Goal: Task Accomplishment & Management: Manage account settings

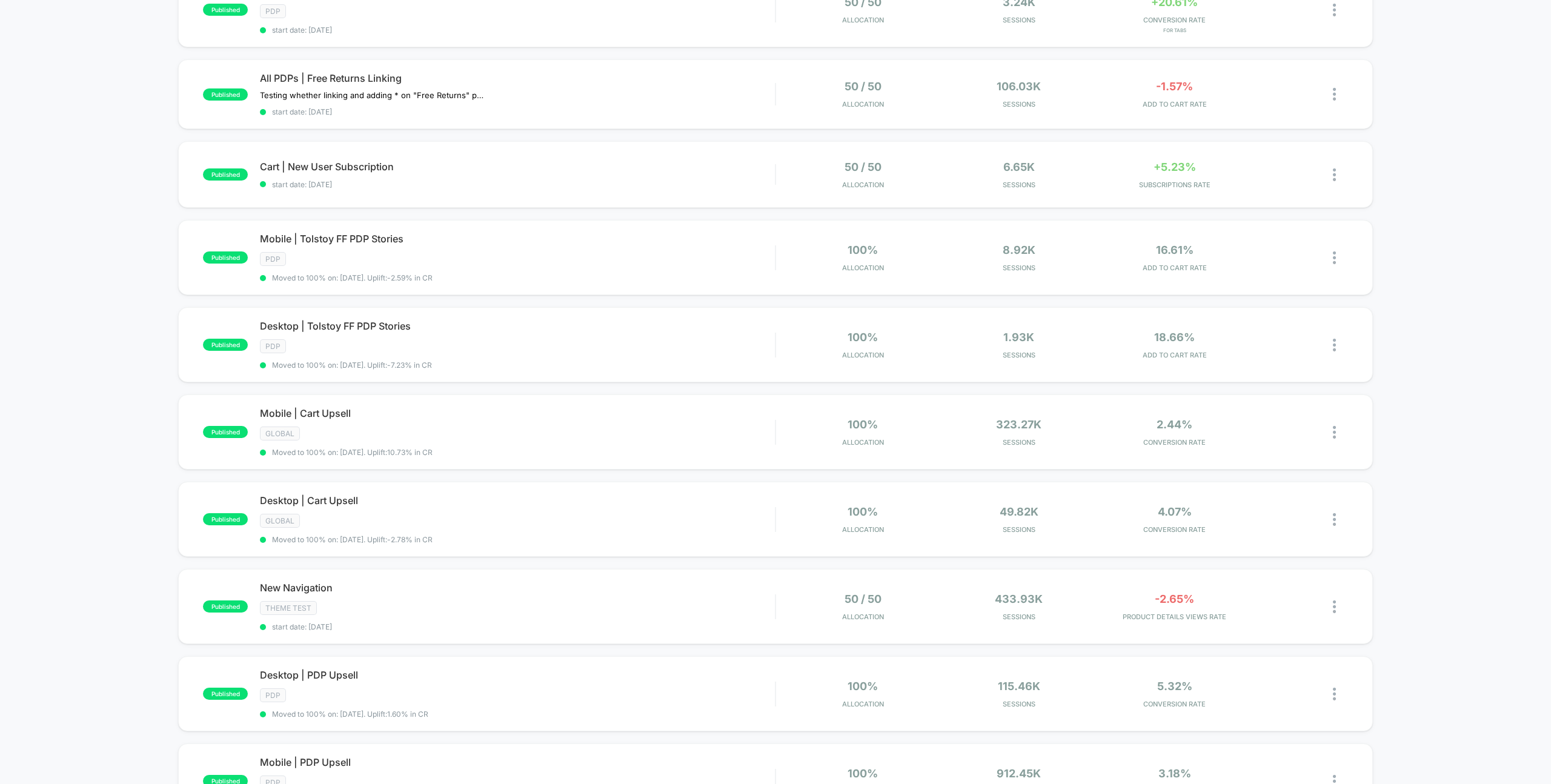
scroll to position [463, 0]
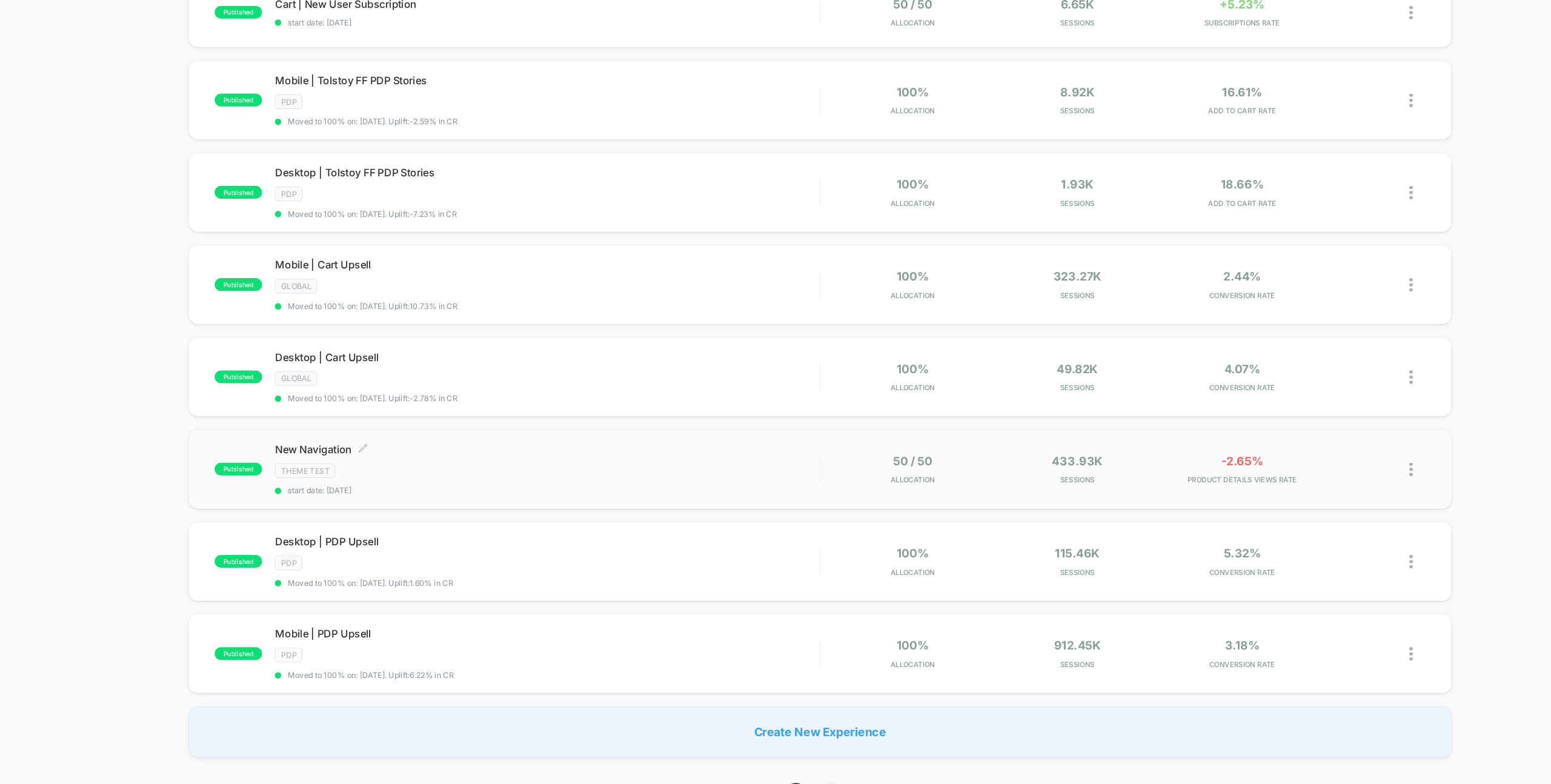
click at [432, 459] on div "New Navigation Click to edit experience details Click to edit experience detail…" at bounding box center [517, 478] width 515 height 50
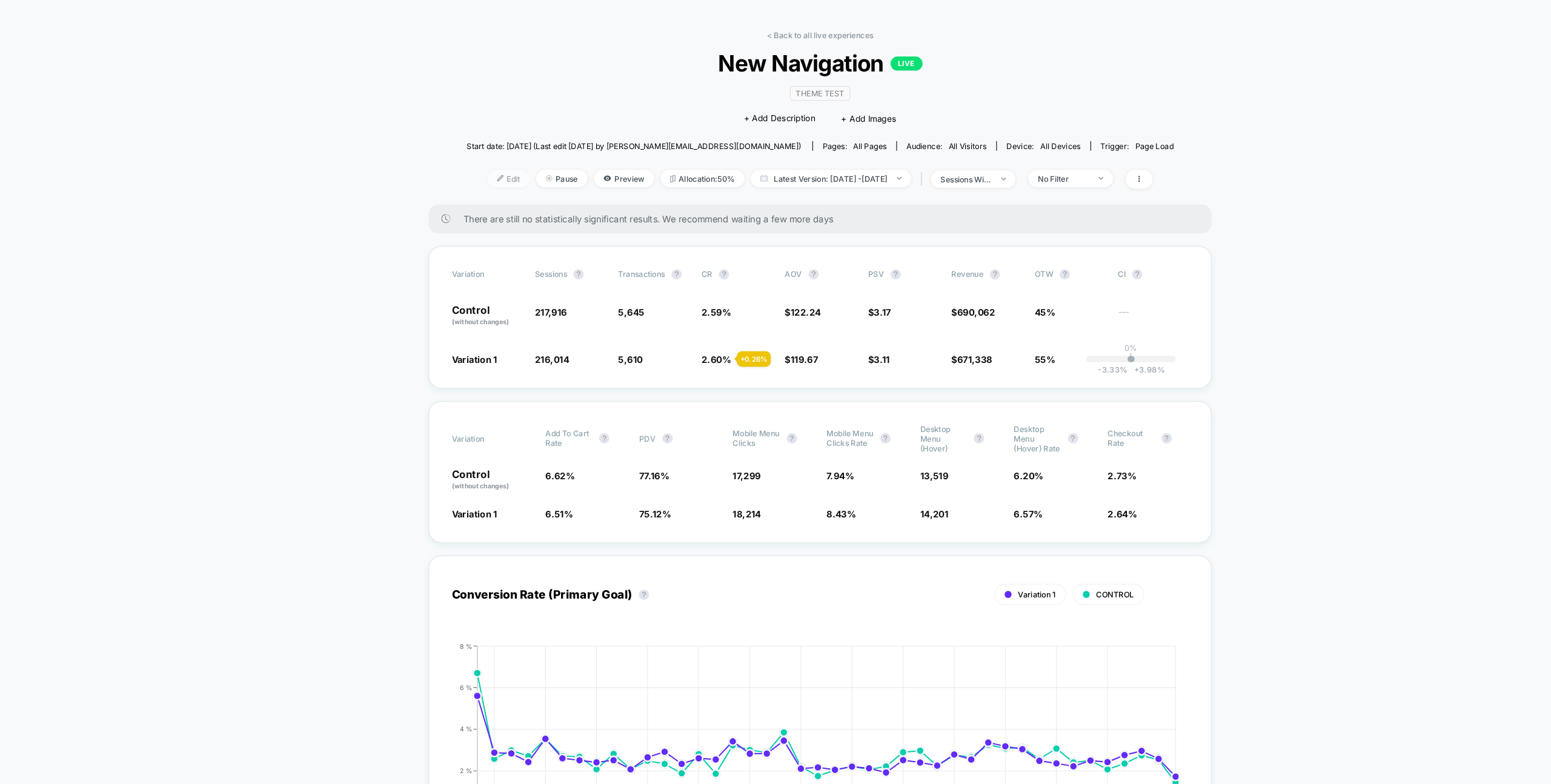
click at [463, 203] on span "Edit" at bounding box center [481, 203] width 40 height 17
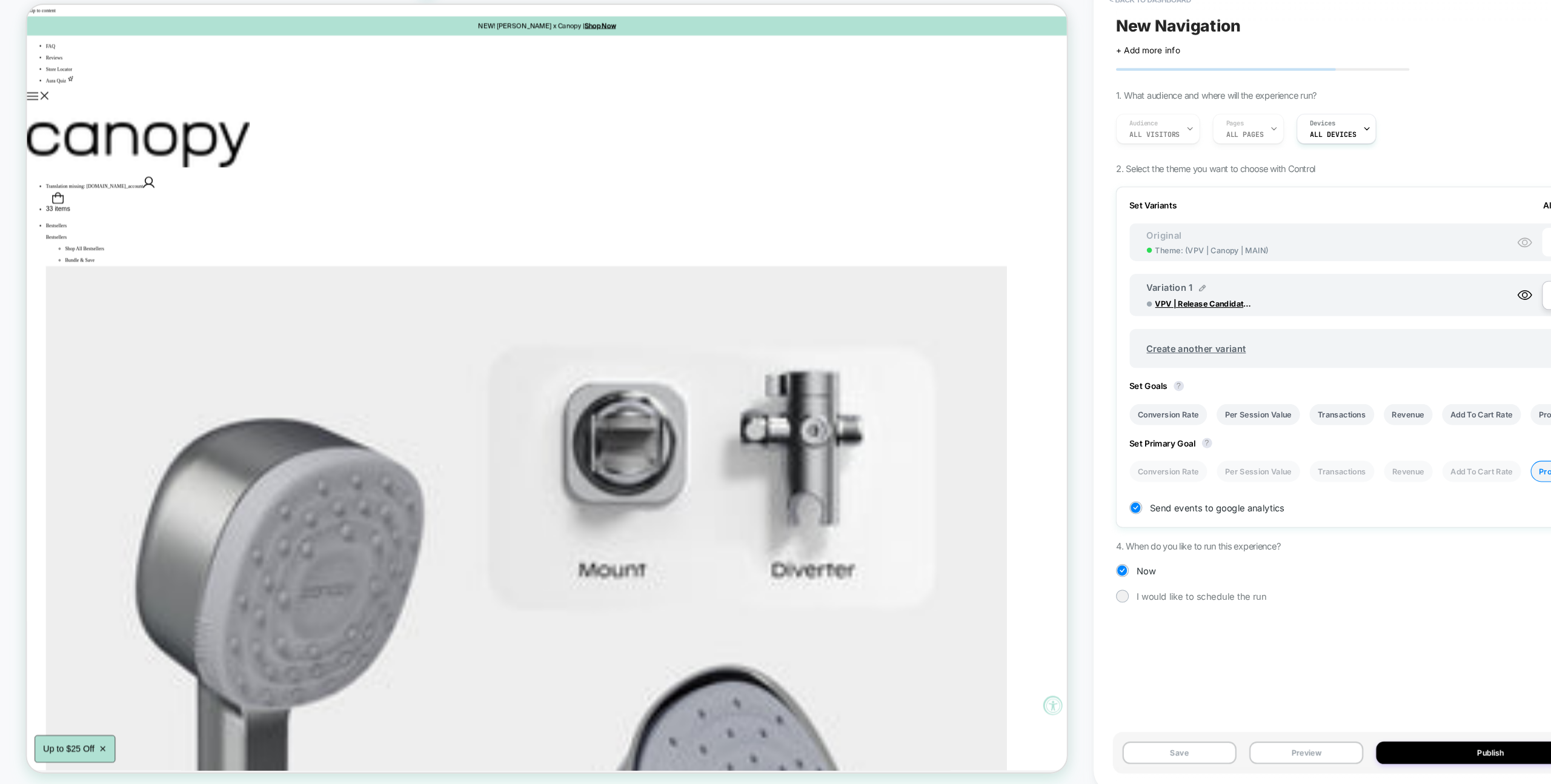
scroll to position [0, 1]
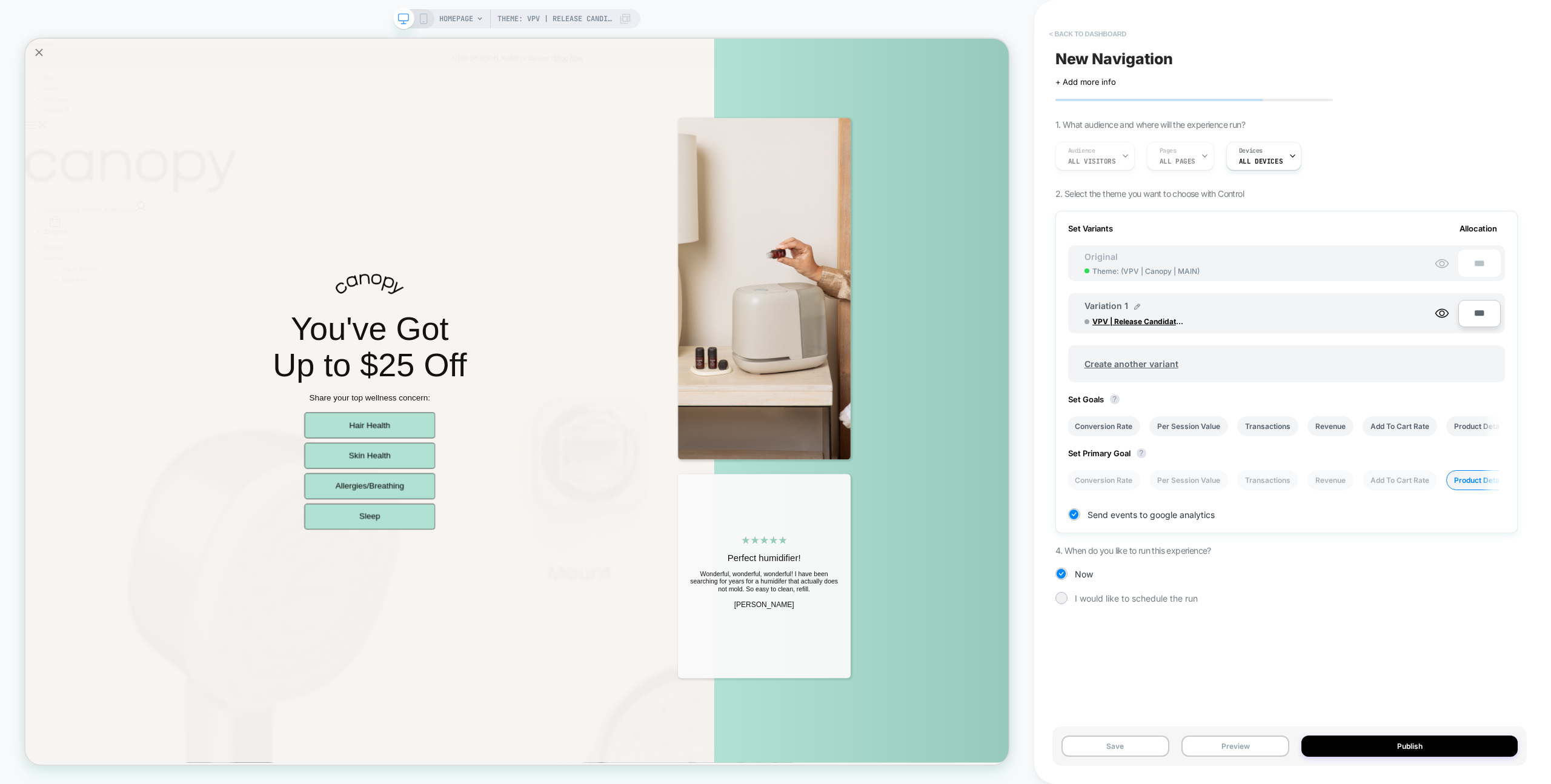
click at [1053, 32] on button "< back to dashboard" at bounding box center [1088, 34] width 89 height 19
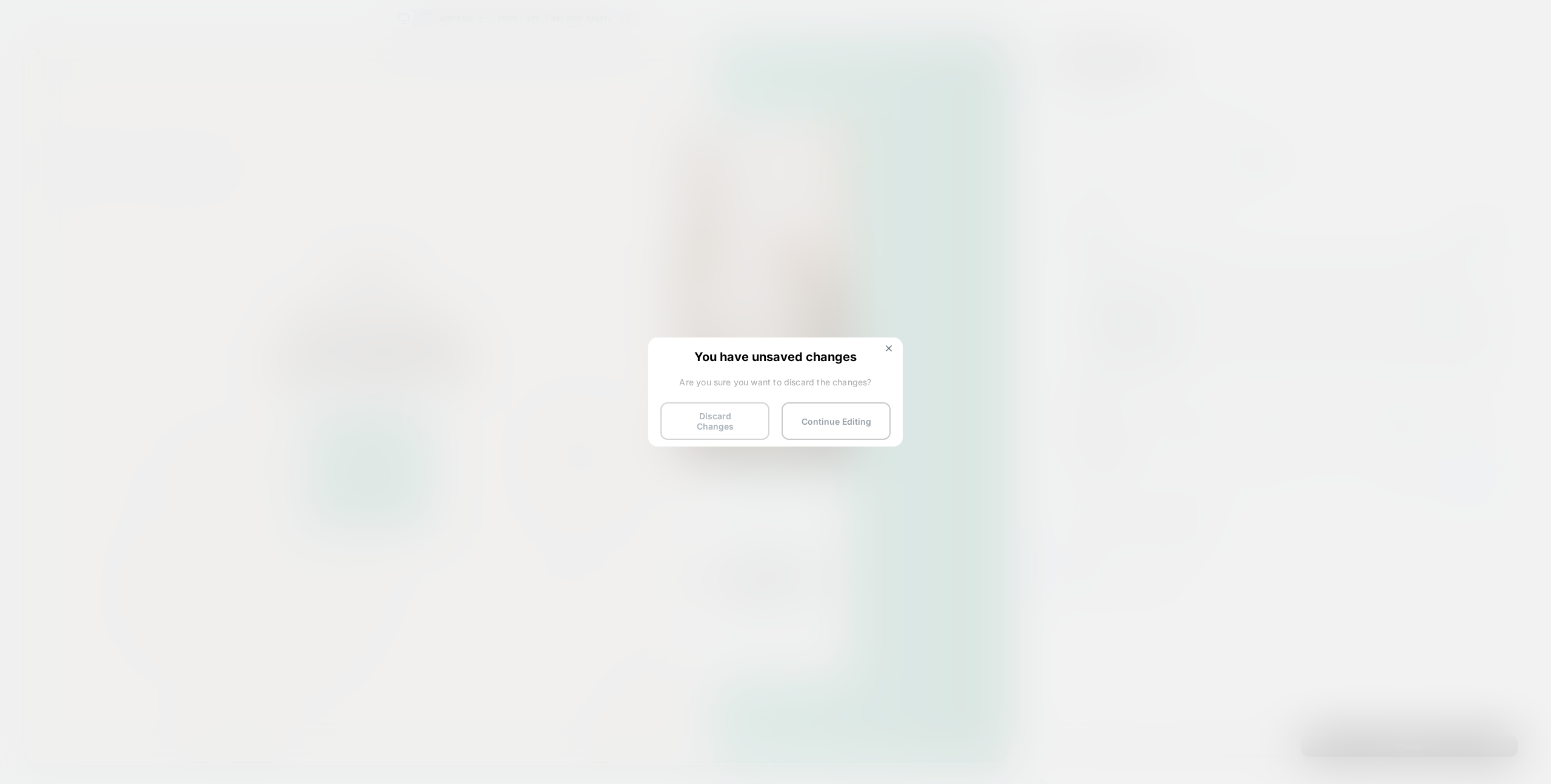
click at [745, 425] on button "Discard Changes" at bounding box center [714, 421] width 109 height 37
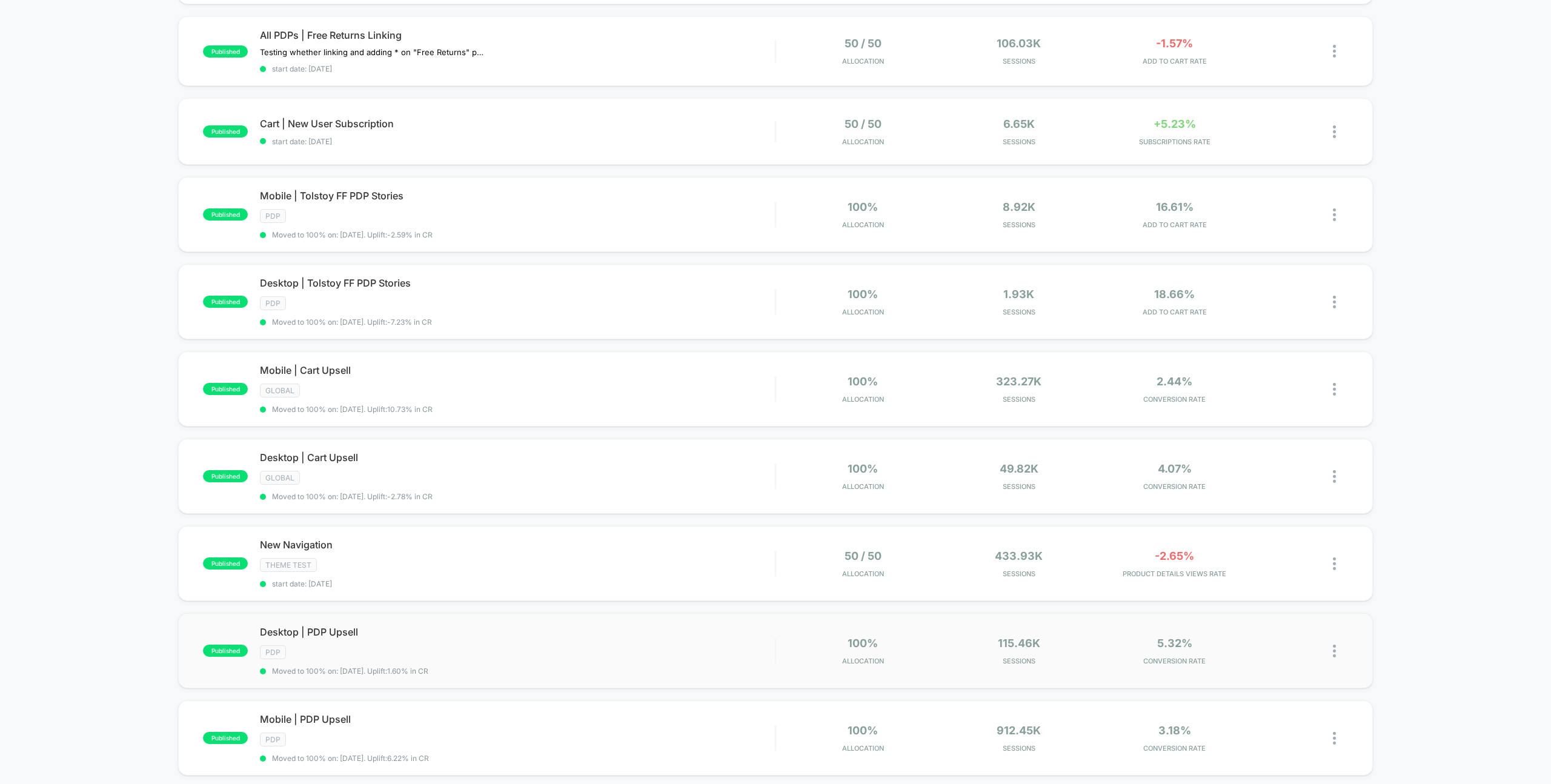
scroll to position [448, 0]
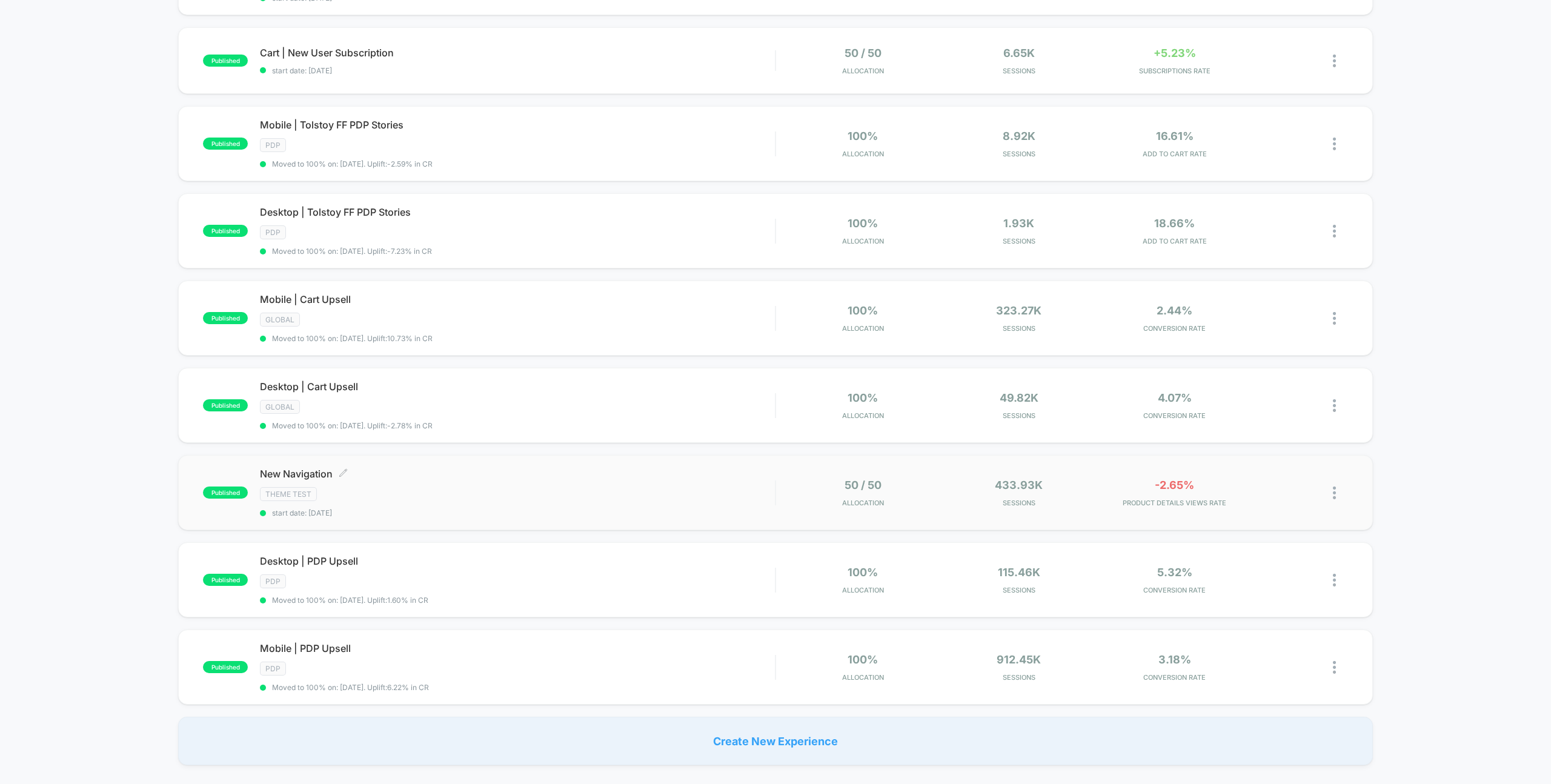
click at [396, 491] on div "Theme Test" at bounding box center [517, 494] width 515 height 14
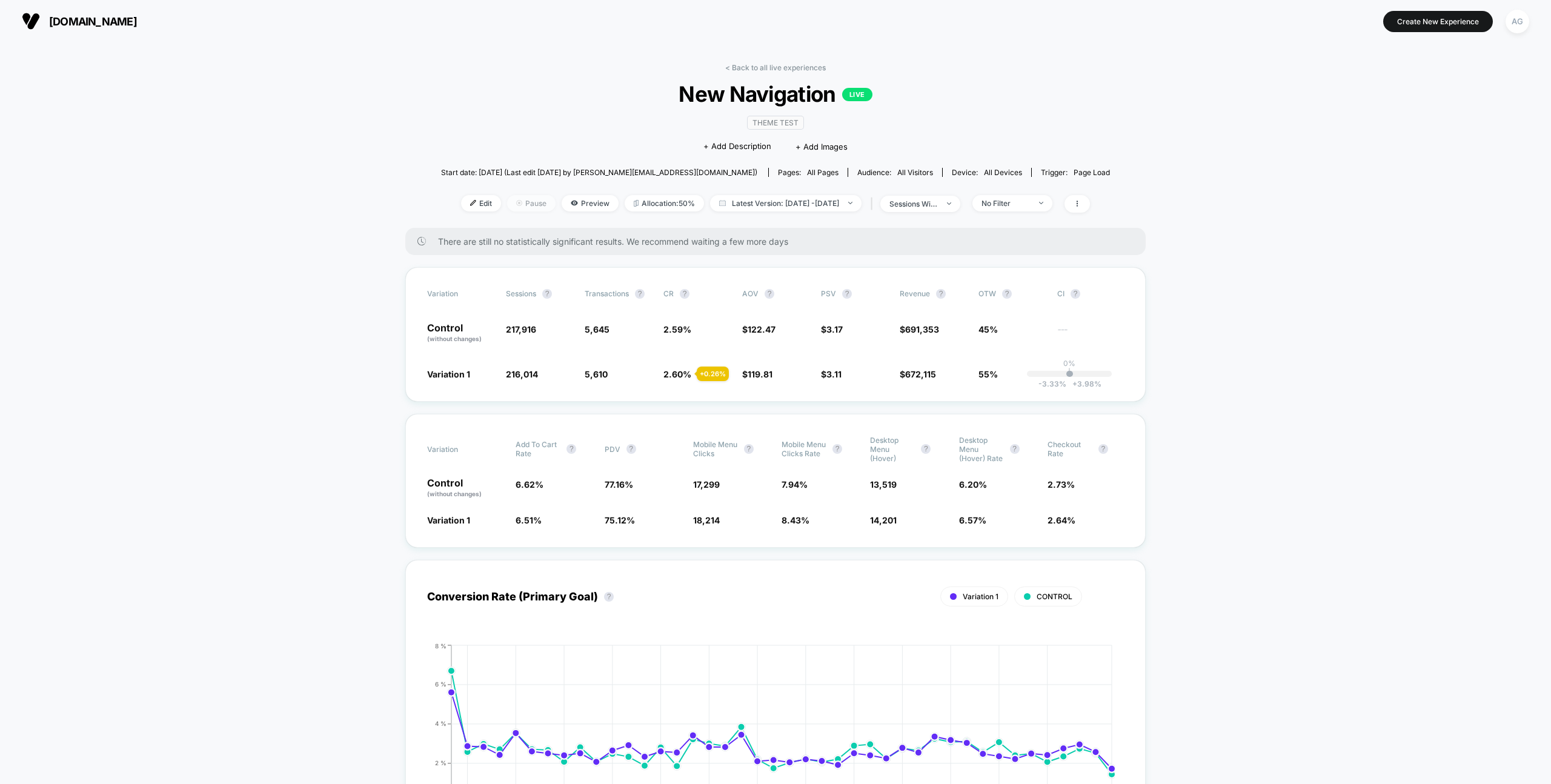
click at [511, 203] on span "Pause" at bounding box center [530, 203] width 48 height 17
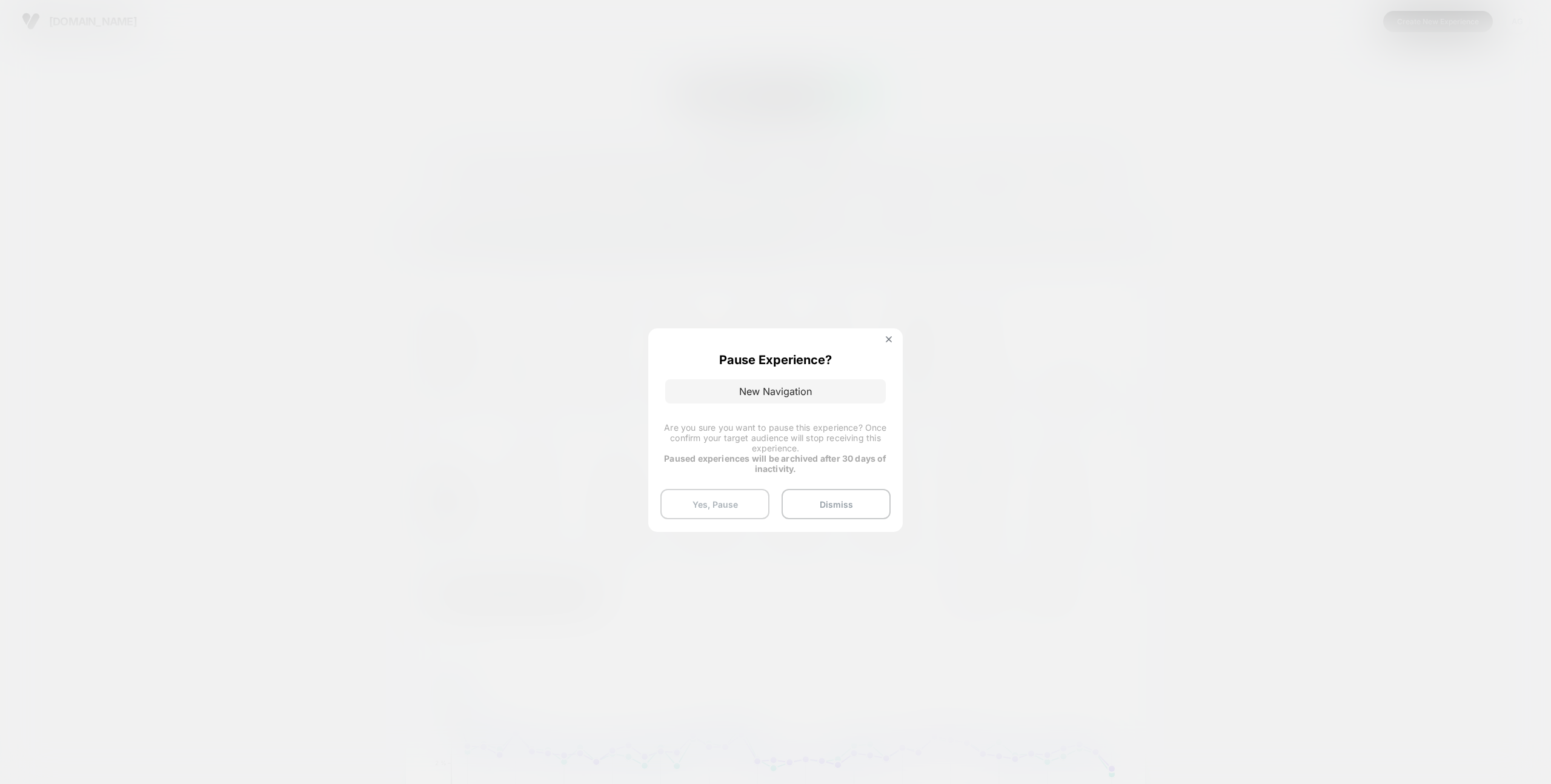
click at [736, 508] on button "Yes, Pause" at bounding box center [714, 504] width 109 height 30
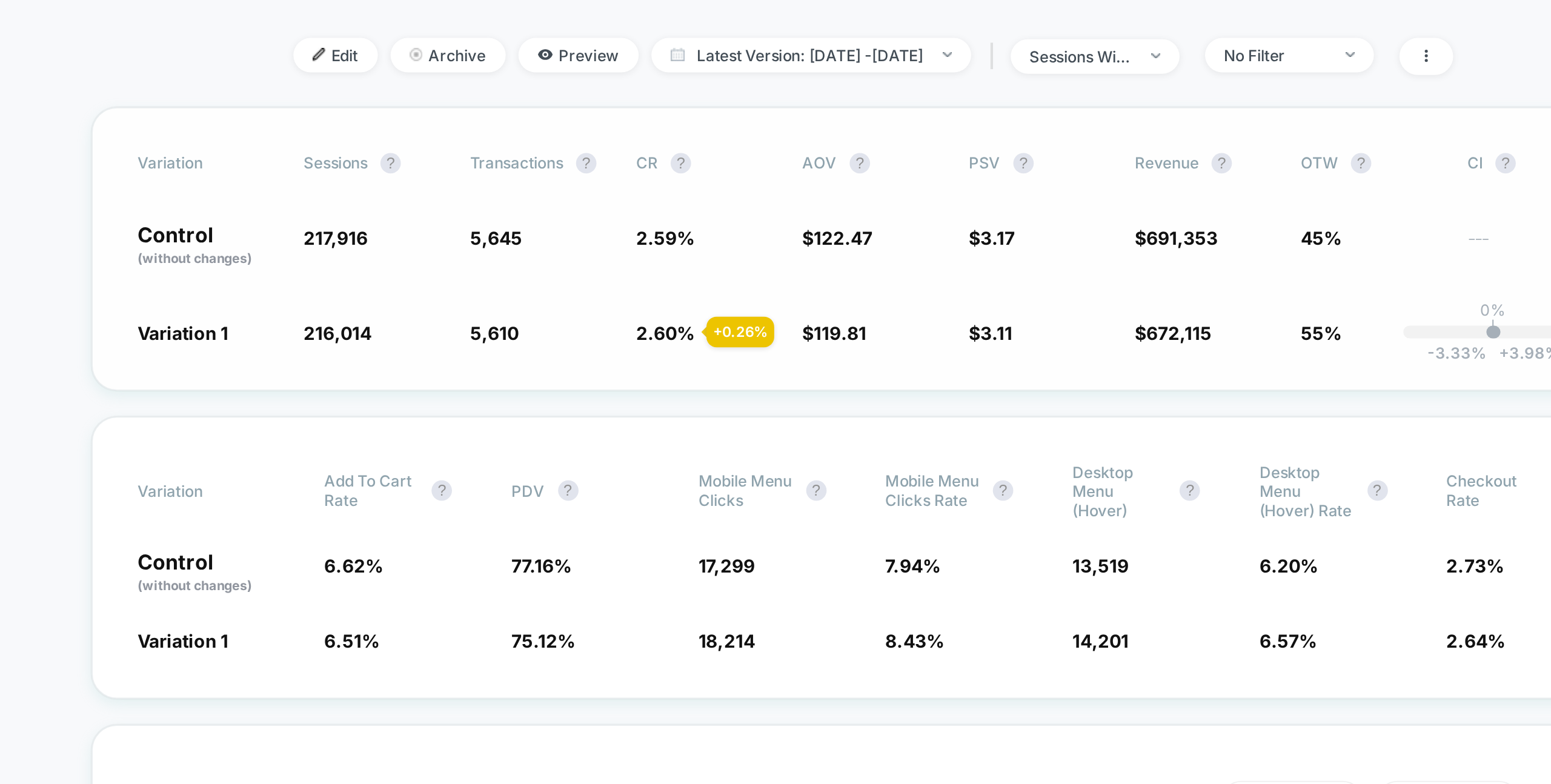
drag, startPoint x: 689, startPoint y: 334, endPoint x: 674, endPoint y: 334, distance: 15.0
click at [675, 334] on span "2.60 %" at bounding box center [677, 334] width 28 height 10
drag, startPoint x: 661, startPoint y: 332, endPoint x: 689, endPoint y: 332, distance: 28.0
click at [689, 332] on div "Variation 1 216,014 - 0.87 % 5,610 + 0.26 % 2.60 % + 0.26 % $ 119.81 - 2.2 % $ …" at bounding box center [776, 334] width 697 height 12
click at [569, 344] on div "Variation Sessions ? Transactions ? CR ? AOV ? PSV ? Revenue ? OTW ? CI ? Contr…" at bounding box center [775, 295] width 740 height 135
